Goal: Information Seeking & Learning: Find specific fact

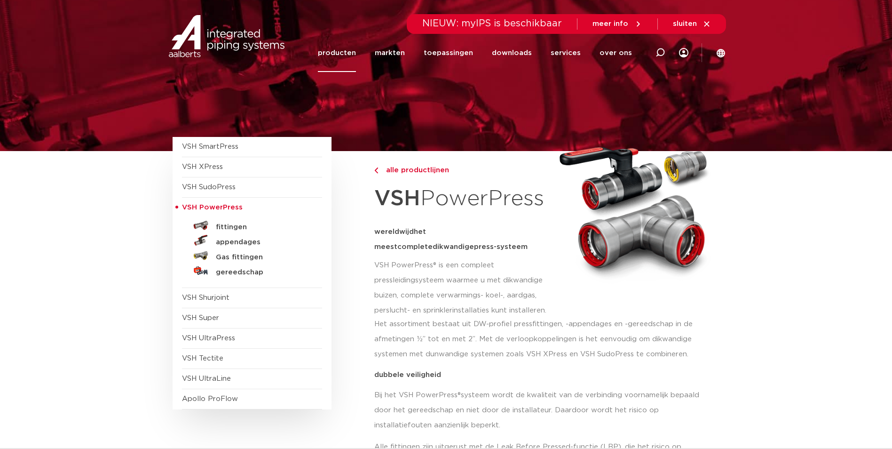
click at [236, 216] on span "VSH PowerPress" at bounding box center [252, 208] width 140 height 20
click at [235, 224] on h5 "fittingen" at bounding box center [262, 227] width 93 height 8
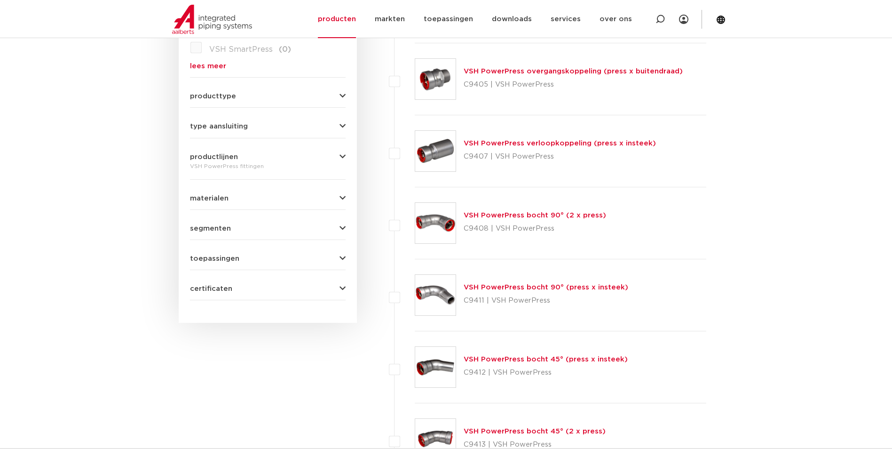
click at [500, 143] on link "VSH PowerPress verloopkoppeling (press x insteek)" at bounding box center [560, 143] width 192 height 7
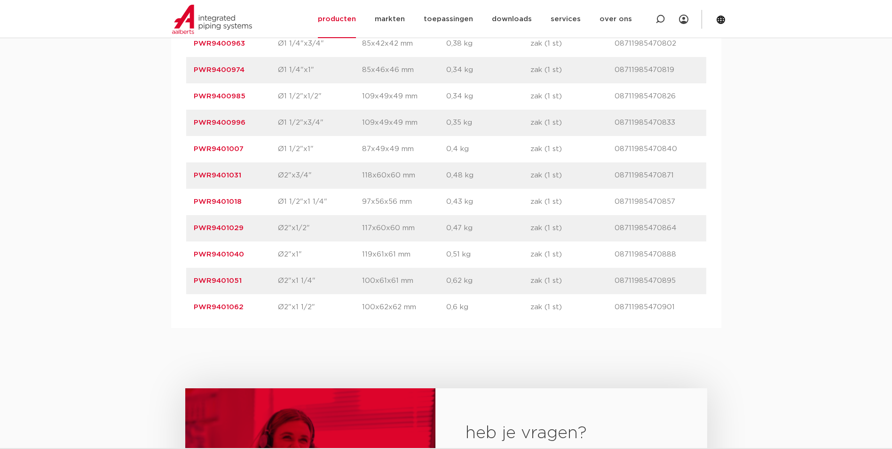
scroll to position [800, 0]
drag, startPoint x: 247, startPoint y: 227, endPoint x: 239, endPoint y: 227, distance: 8.0
click at [239, 227] on p "PWR9401029" at bounding box center [236, 226] width 84 height 11
drag, startPoint x: 239, startPoint y: 227, endPoint x: 144, endPoint y: 265, distance: 102.4
click at [144, 265] on div "assortiment afmetingen specificaties downloads ETIM sustainability verwant asso…" at bounding box center [446, 71] width 892 height 509
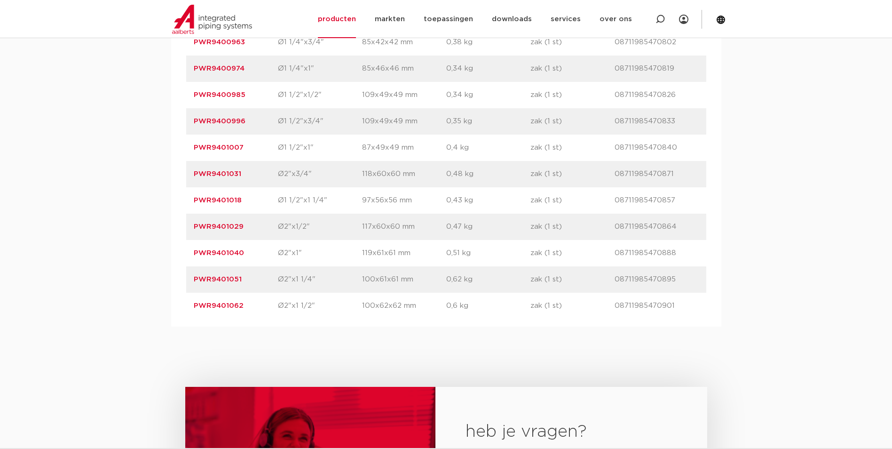
drag, startPoint x: 247, startPoint y: 223, endPoint x: 177, endPoint y: 225, distance: 70.1
click at [177, 225] on div "artikelnummer afmeting afmetingen gewicht verpakking gtin artikelnummer PWR9400…" at bounding box center [446, 108] width 550 height 437
drag, startPoint x: 177, startPoint y: 225, endPoint x: 214, endPoint y: 225, distance: 36.2
copy link "PWR9401029"
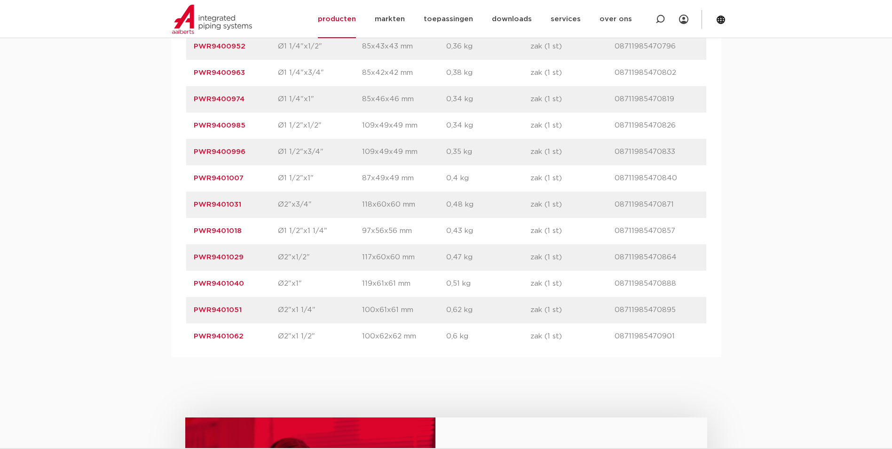
scroll to position [753, 0]
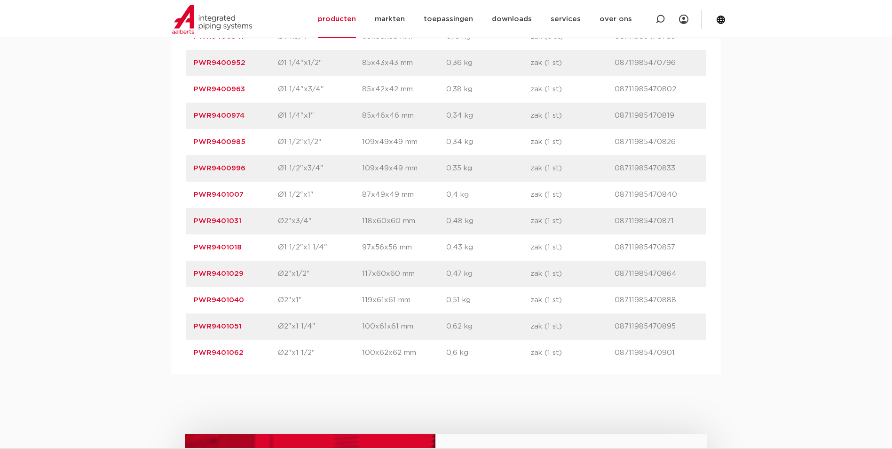
click at [281, 244] on p "Ø1 1/2"x1 1/4"" at bounding box center [320, 247] width 84 height 11
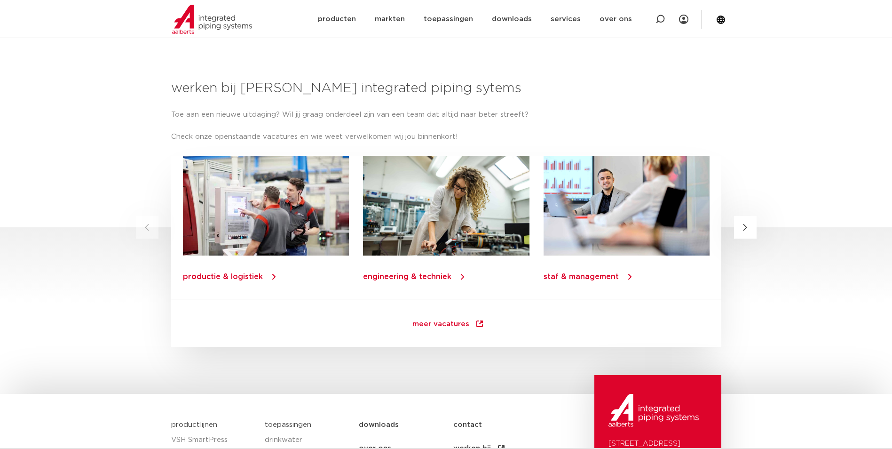
scroll to position [1082, 0]
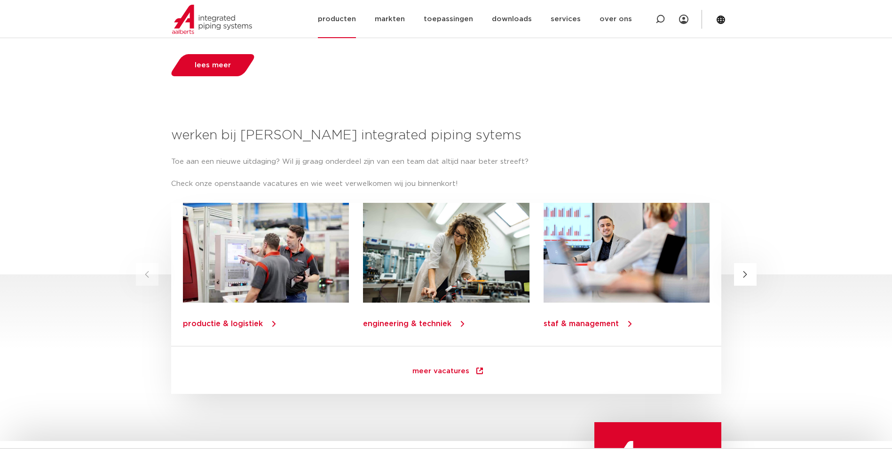
click at [351, 5] on link "producten" at bounding box center [337, 19] width 38 height 38
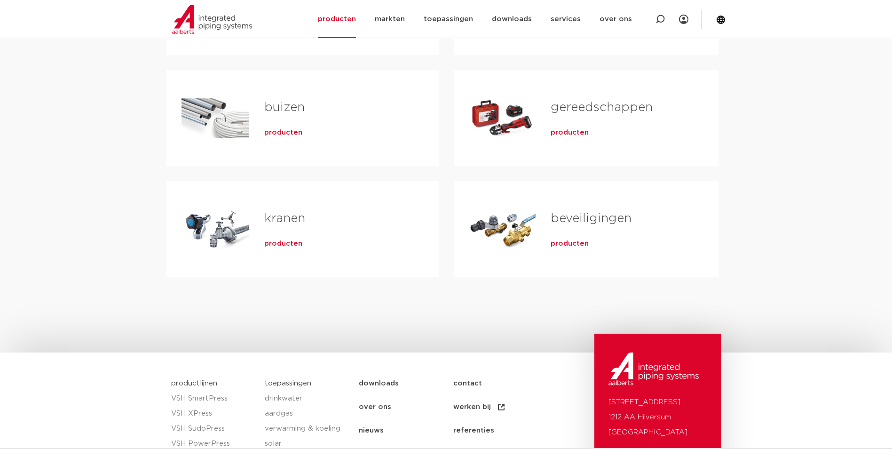
scroll to position [188, 0]
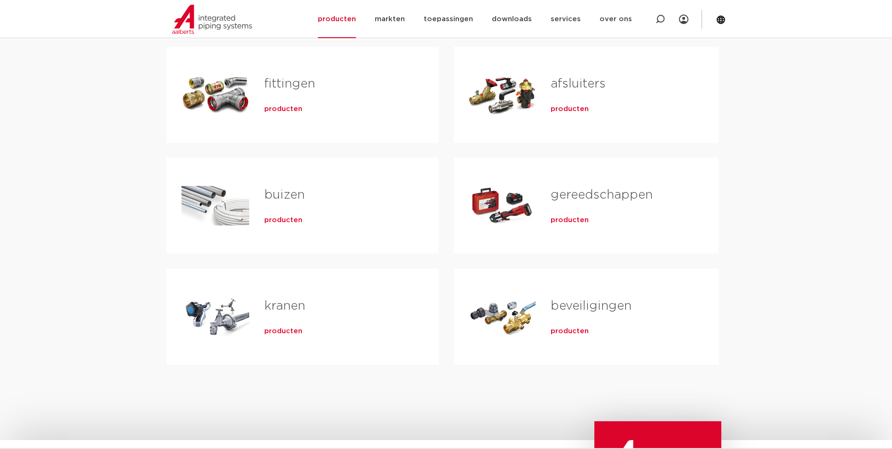
click at [300, 129] on div "fittingen producten" at bounding box center [303, 95] width 272 height 96
click at [295, 116] on div "fittingen producten" at bounding box center [336, 95] width 175 height 66
click at [291, 108] on span "producten" at bounding box center [283, 108] width 38 height 9
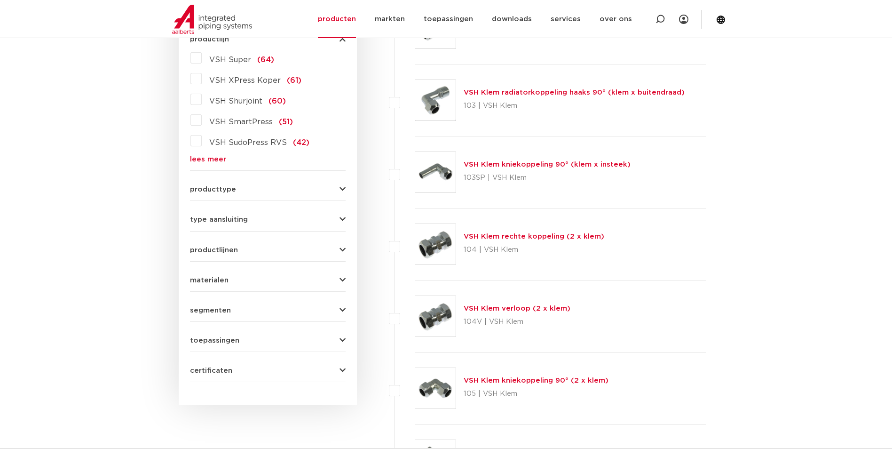
scroll to position [235, 0]
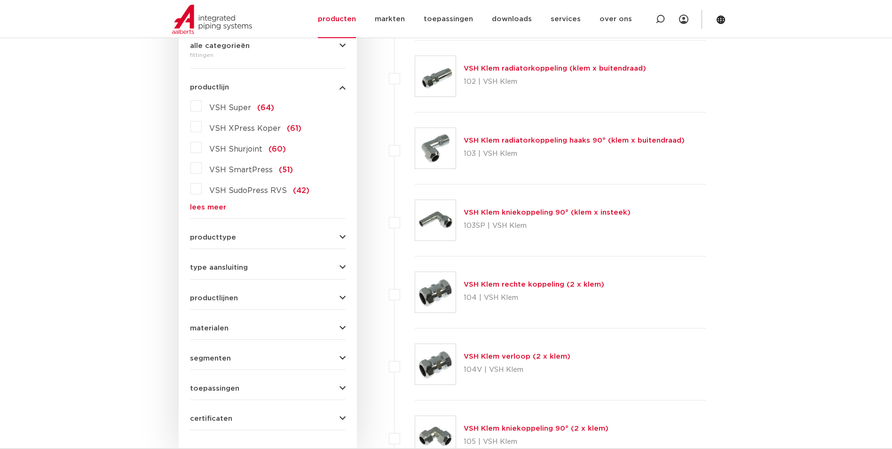
click at [208, 204] on link "lees meer" at bounding box center [268, 207] width 156 height 7
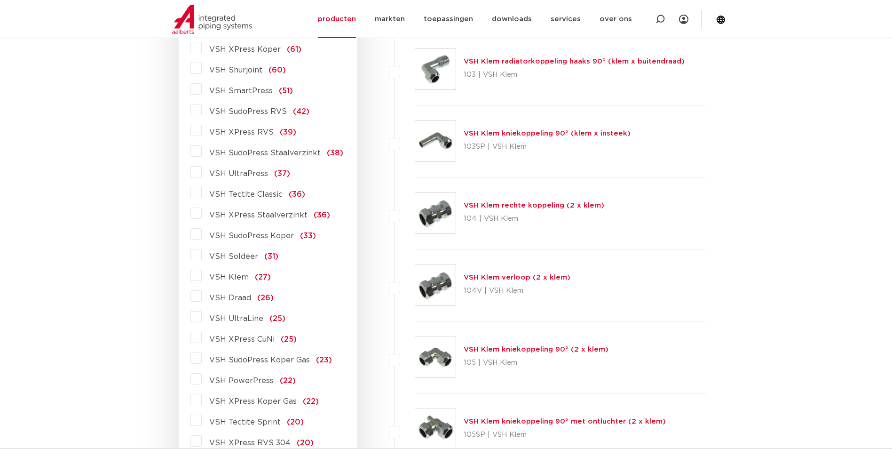
scroll to position [329, 0]
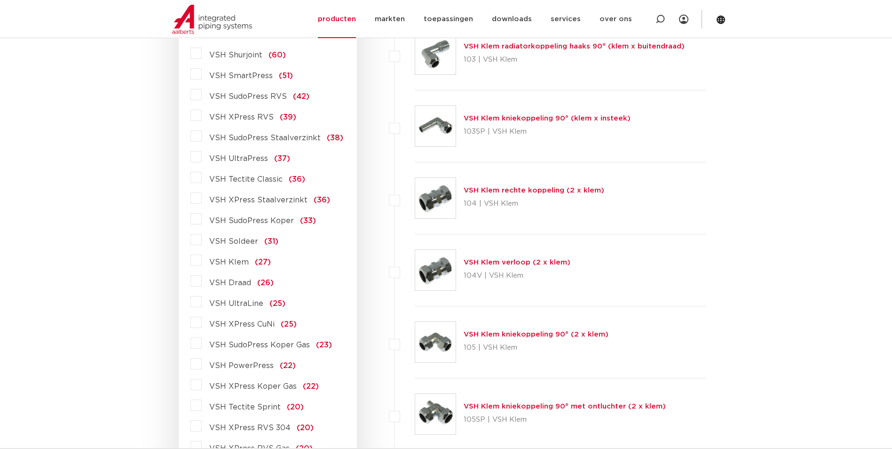
click at [202, 363] on label "VSH PowerPress (22)" at bounding box center [249, 363] width 94 height 15
click at [0, 0] on input "VSH PowerPress (22)" at bounding box center [0, 0] width 0 height 0
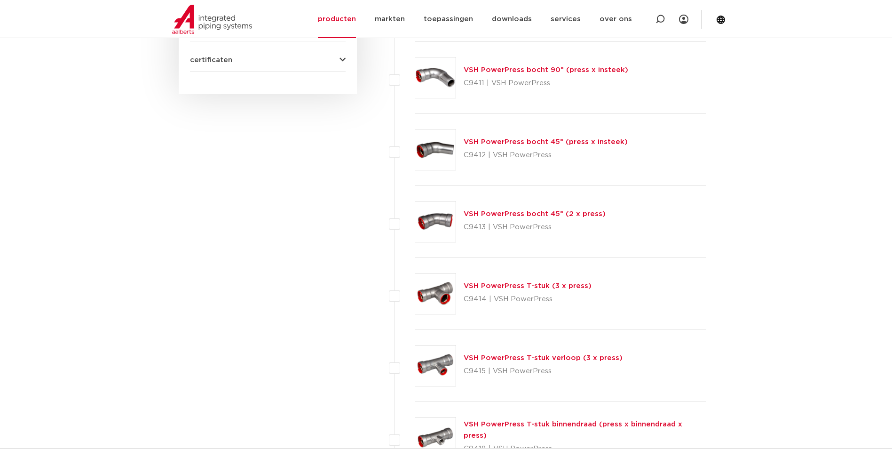
scroll to position [618, 0]
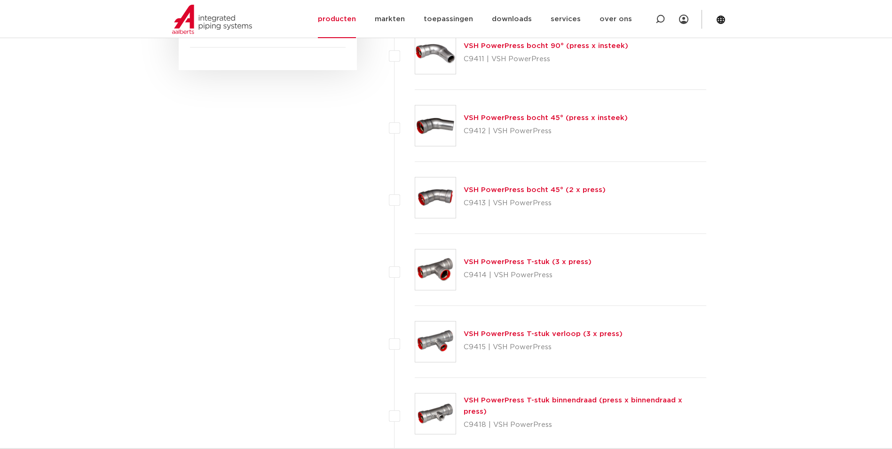
click at [515, 334] on link "VSH PowerPress T-stuk verloop (3 x press)" at bounding box center [543, 333] width 159 height 7
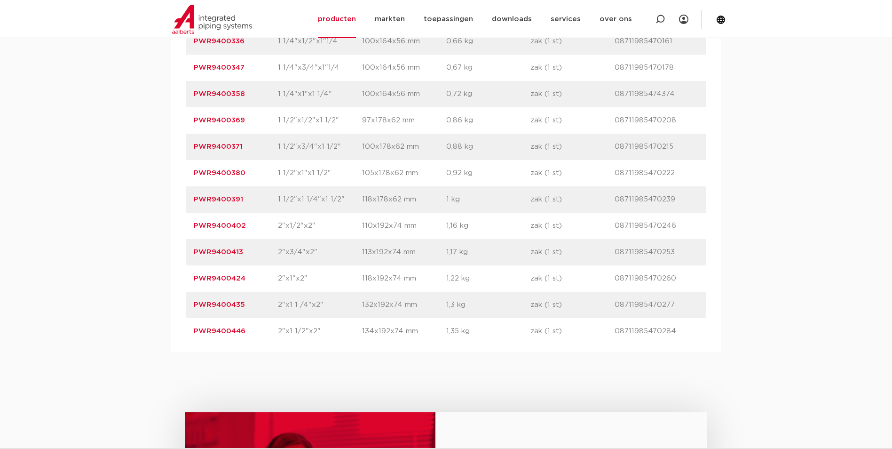
scroll to position [753, 0]
drag, startPoint x: 248, startPoint y: 306, endPoint x: 191, endPoint y: 307, distance: 56.9
click at [191, 291] on div "artikelnummer PWR9400424 afmeting 2"x1"x2" [GEOGRAPHIC_DATA] 118x192x74 mm gewi…" at bounding box center [446, 277] width 520 height 26
drag, startPoint x: 191, startPoint y: 307, endPoint x: 203, endPoint y: 306, distance: 12.2
copy link "PWR9400424"
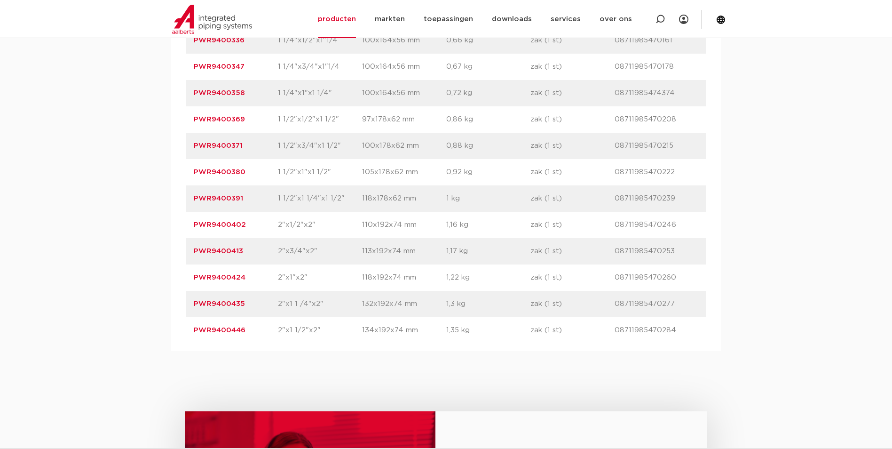
drag, startPoint x: 249, startPoint y: 320, endPoint x: 185, endPoint y: 328, distance: 64.5
click at [185, 328] on div "artikelnummer afmeting afmetingen gewicht verpakking gtin artikelnummer PWR9400…" at bounding box center [446, 132] width 550 height 437
drag, startPoint x: 185, startPoint y: 328, endPoint x: 213, endPoint y: 332, distance: 27.5
copy link "PWR9400435"
click at [245, 343] on div "artikelnummer PWR9400446 afmeting 2"x1 1/2"x2" afmetingen 134x192x74 mm gewicht…" at bounding box center [446, 330] width 520 height 26
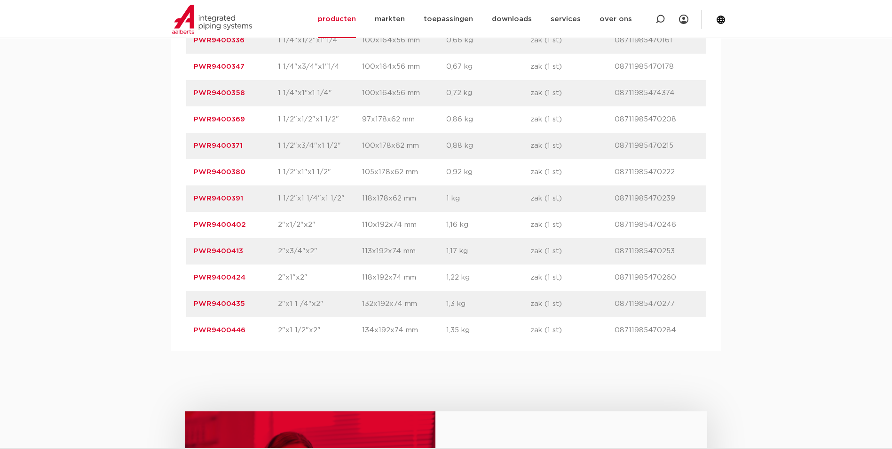
drag, startPoint x: 246, startPoint y: 350, endPoint x: 181, endPoint y: 351, distance: 64.4
click at [181, 351] on div "artikelnummer afmeting afmetingen gewicht verpakking gtin artikelnummer PWR9400…" at bounding box center [446, 132] width 550 height 437
drag, startPoint x: 181, startPoint y: 351, endPoint x: 228, endPoint y: 357, distance: 47.0
copy link "PWR9400446"
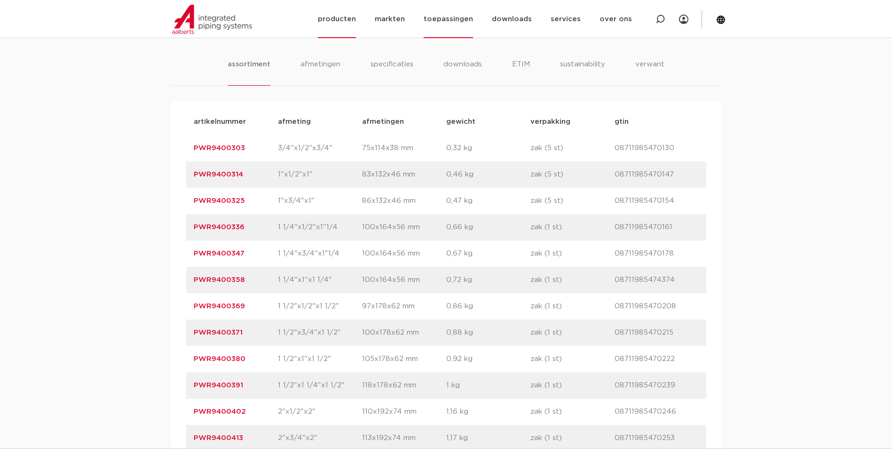
scroll to position [564, 0]
